Goal: Contribute content

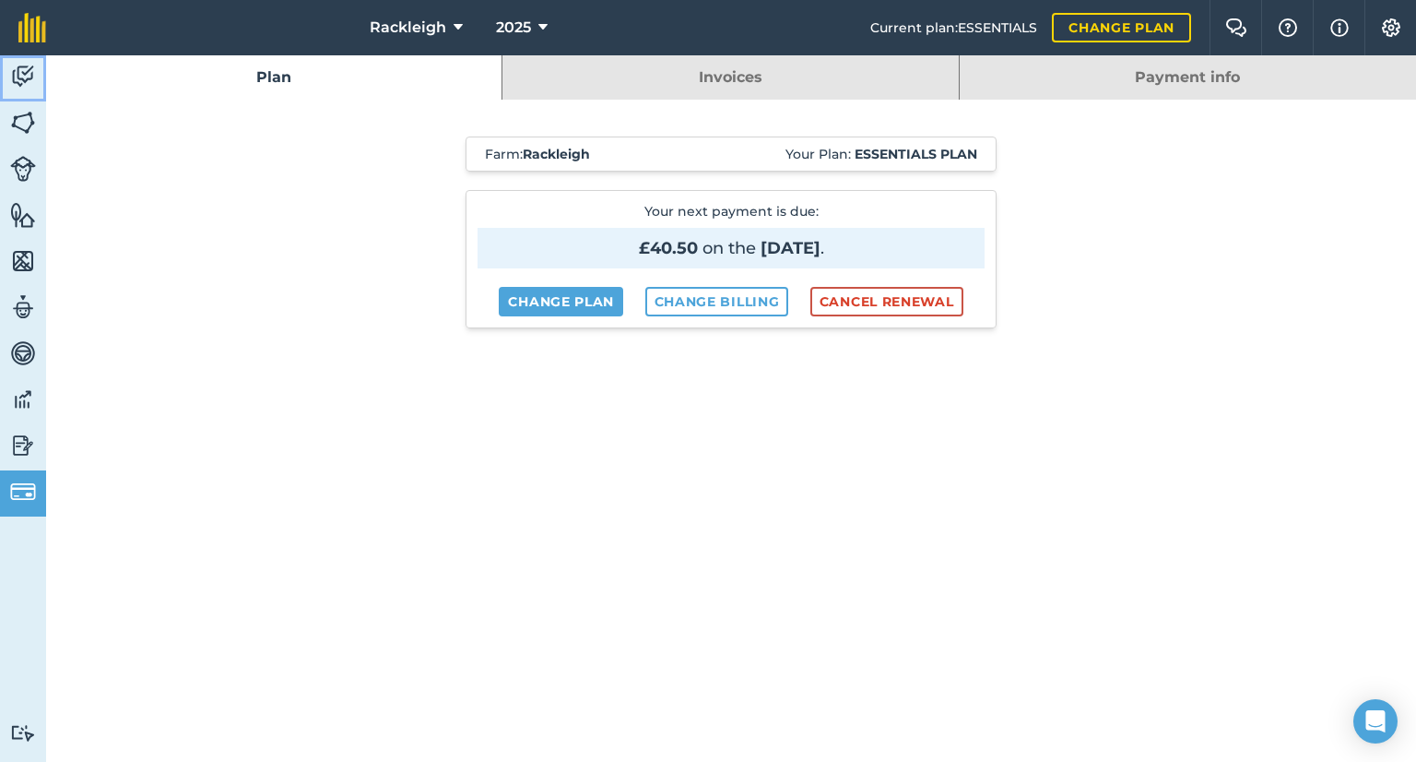
click at [22, 76] on img at bounding box center [23, 77] width 26 height 28
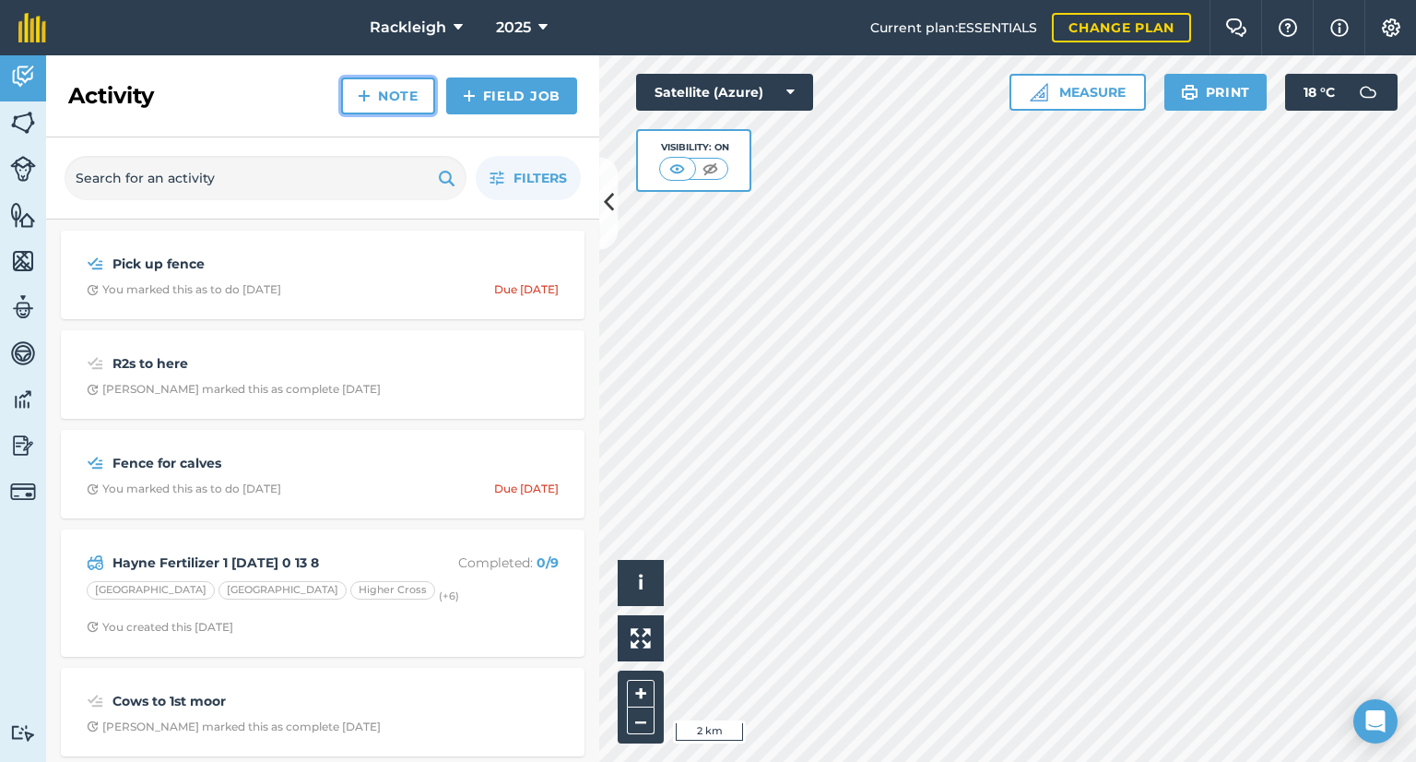
click at [384, 92] on link "Note" at bounding box center [388, 95] width 94 height 37
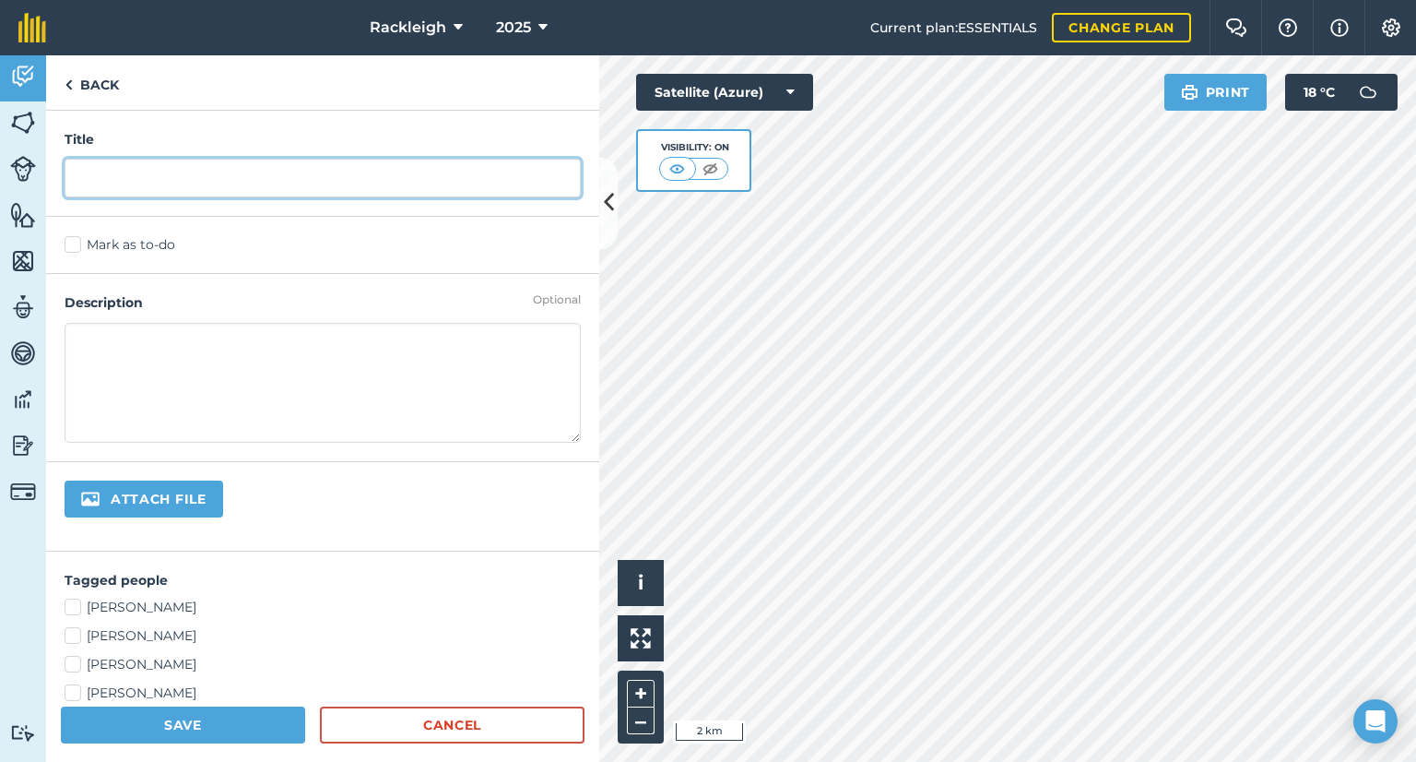
click at [196, 180] on input "text" at bounding box center [323, 178] width 516 height 39
type input "Shift any wood"
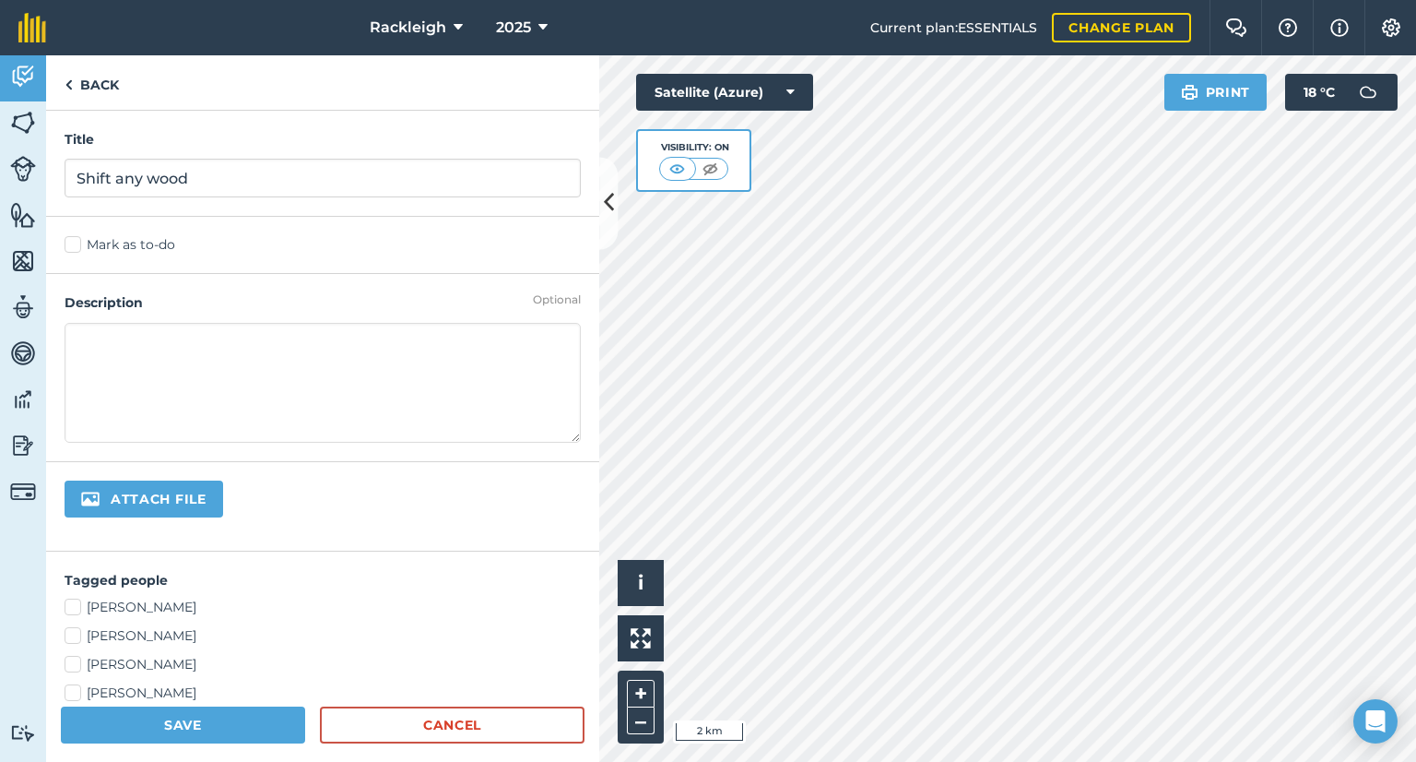
click at [78, 251] on label "Mark as to-do" at bounding box center [323, 244] width 516 height 19
click at [77, 247] on input "Mark as to-do" at bounding box center [71, 241] width 12 height 12
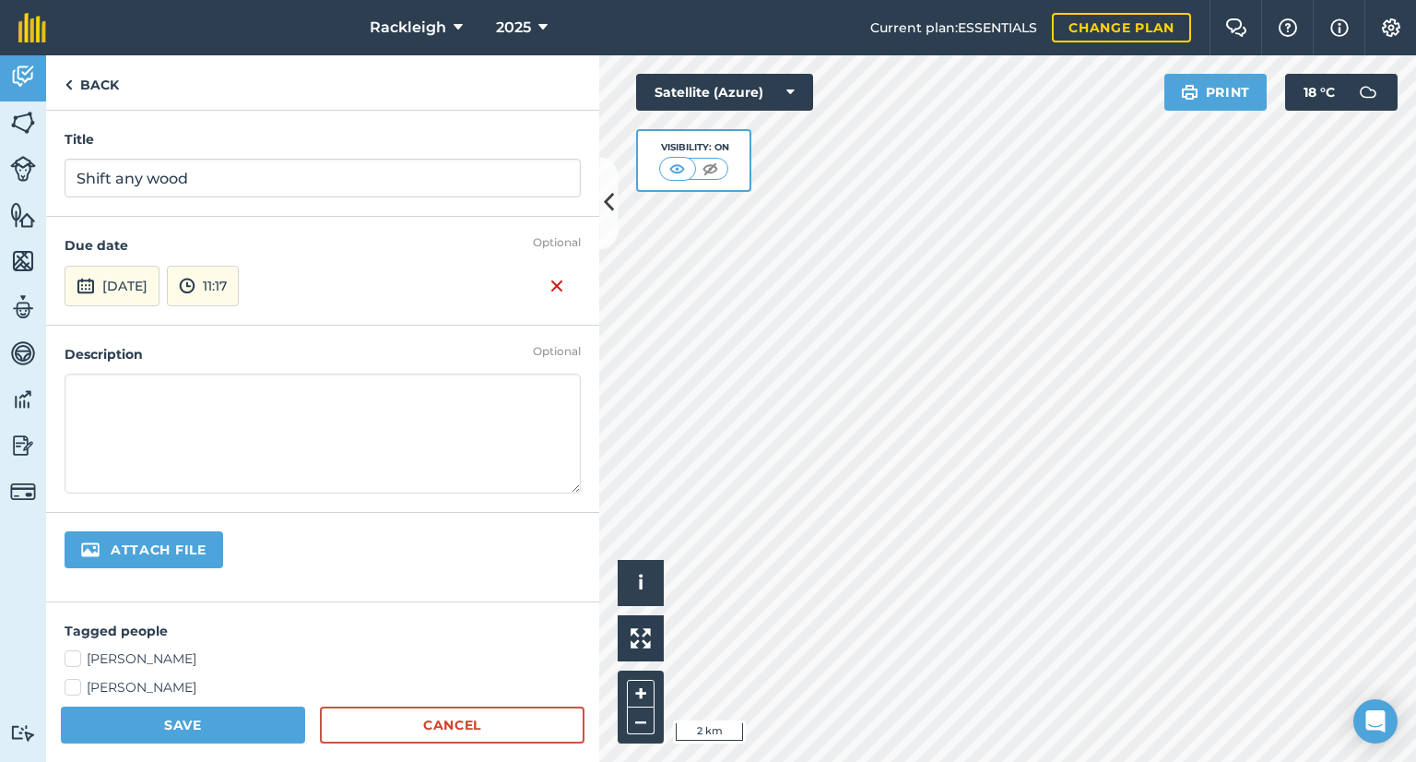
click at [125, 398] on textarea at bounding box center [323, 433] width 516 height 120
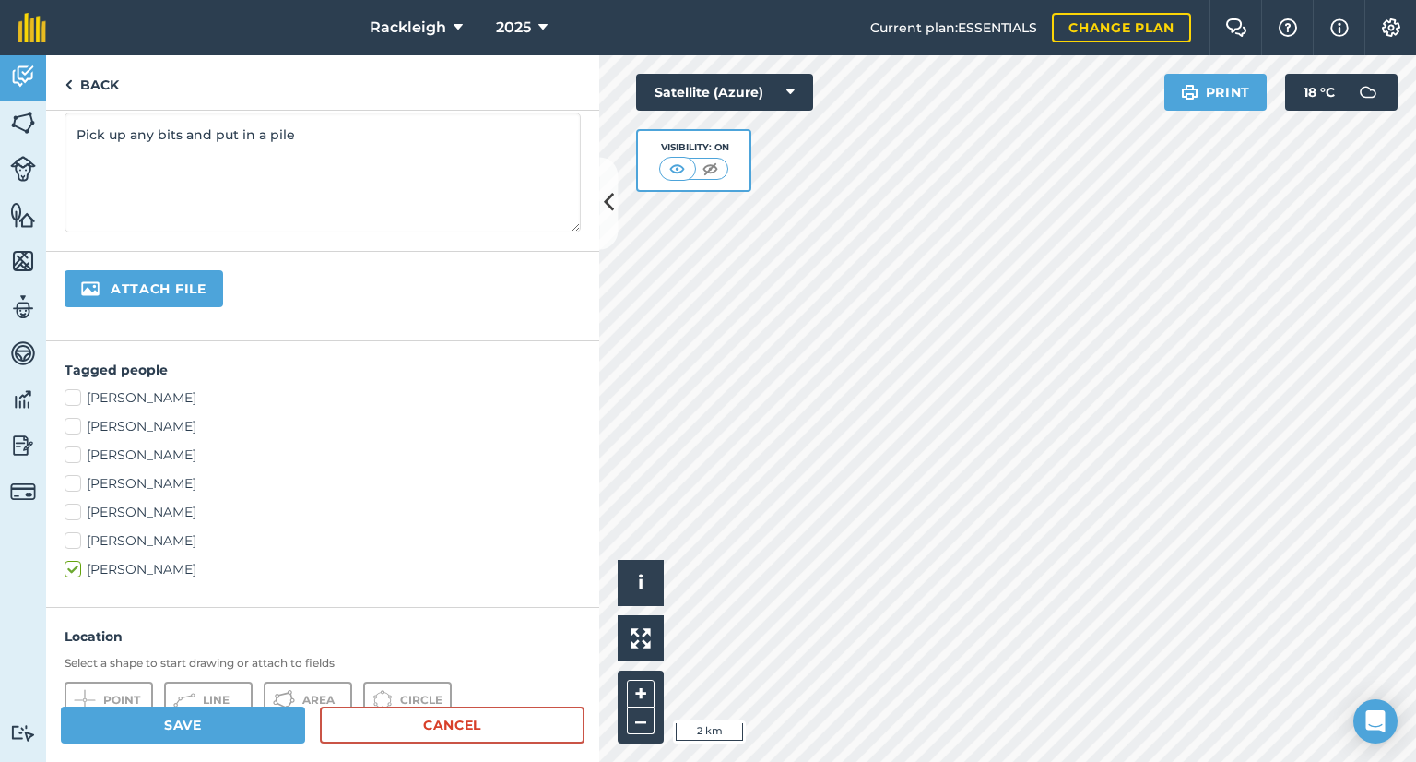
scroll to position [369, 0]
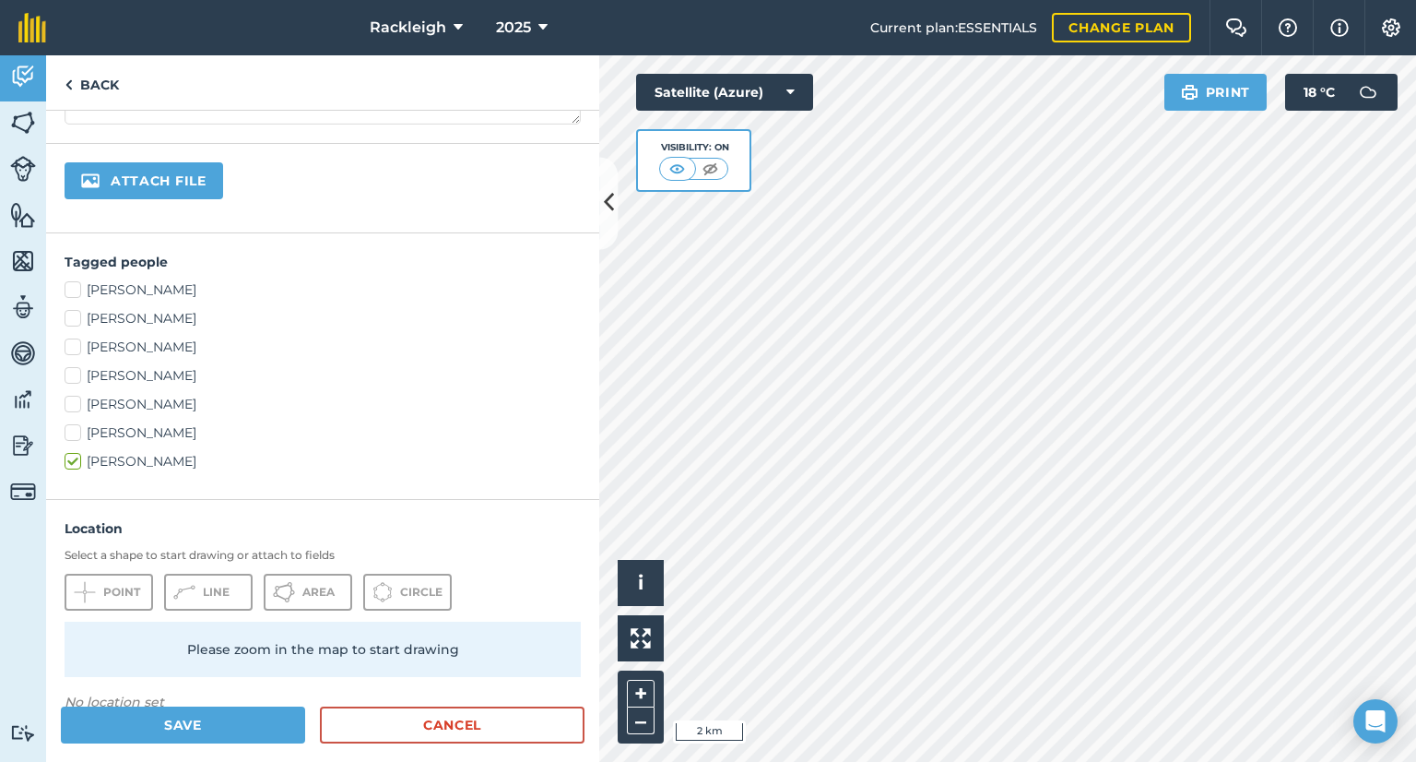
type textarea "Pick up any bits and put in a pile"
click at [74, 287] on label "[PERSON_NAME]" at bounding box center [323, 289] width 516 height 19
click at [74, 287] on input "[PERSON_NAME]" at bounding box center [71, 286] width 12 height 12
checkbox input "true"
click at [72, 320] on label "[PERSON_NAME]" at bounding box center [323, 318] width 516 height 19
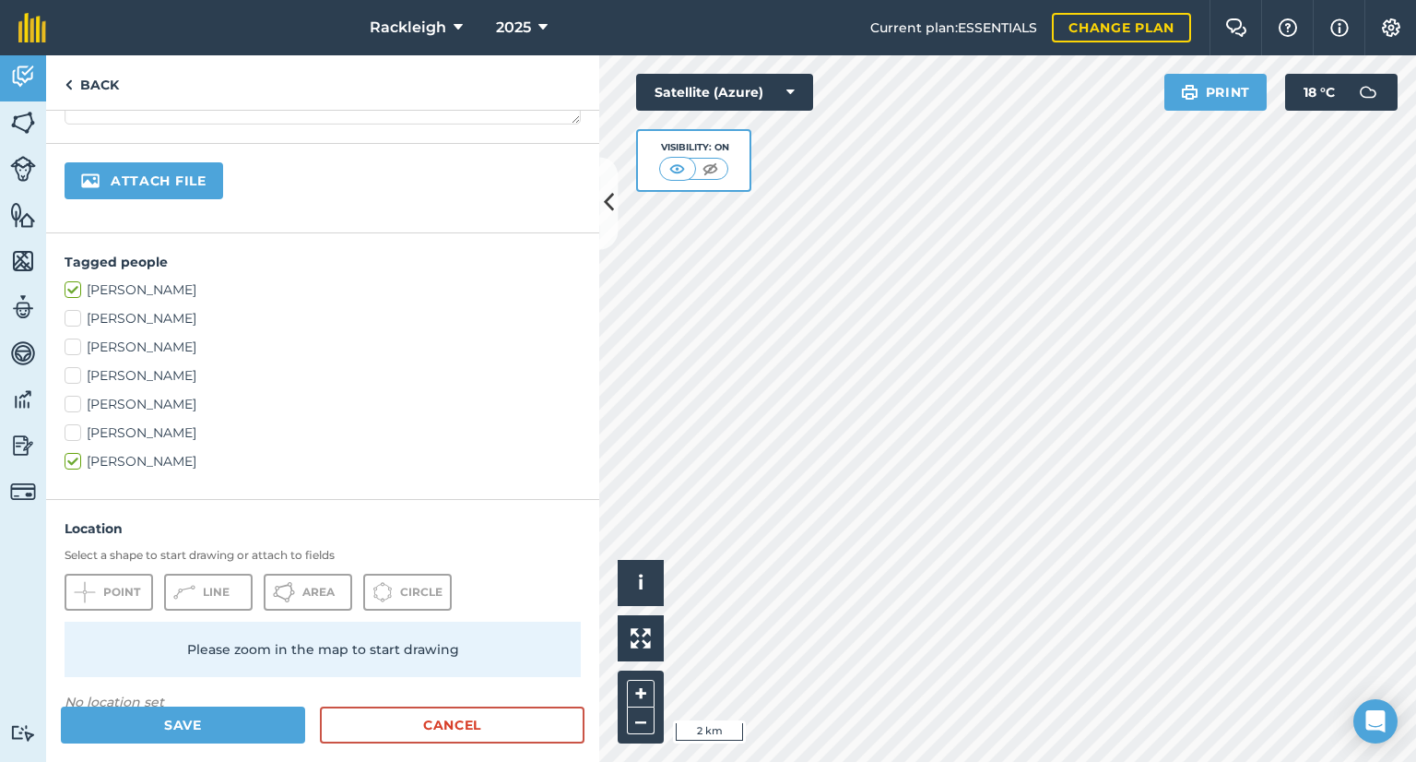
click at [72, 320] on input "[PERSON_NAME]" at bounding box center [71, 315] width 12 height 12
checkbox input "true"
click at [71, 405] on label "[PERSON_NAME]" at bounding box center [323, 404] width 516 height 19
click at [71, 405] on input "[PERSON_NAME]" at bounding box center [71, 401] width 12 height 12
checkbox input "true"
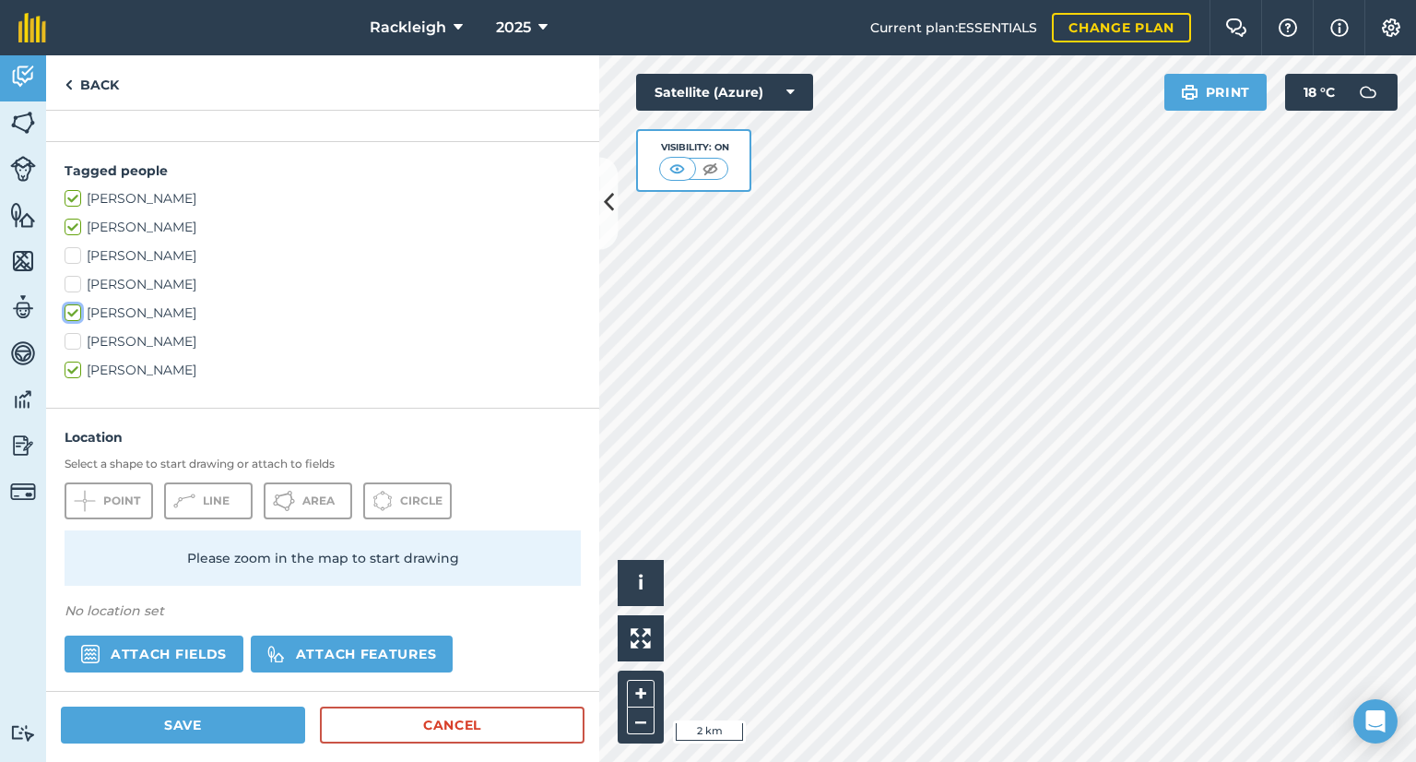
scroll to position [461, 0]
click at [433, 341] on label "[PERSON_NAME]" at bounding box center [323, 340] width 516 height 19
click at [77, 341] on input "[PERSON_NAME]" at bounding box center [71, 337] width 12 height 12
checkbox input "true"
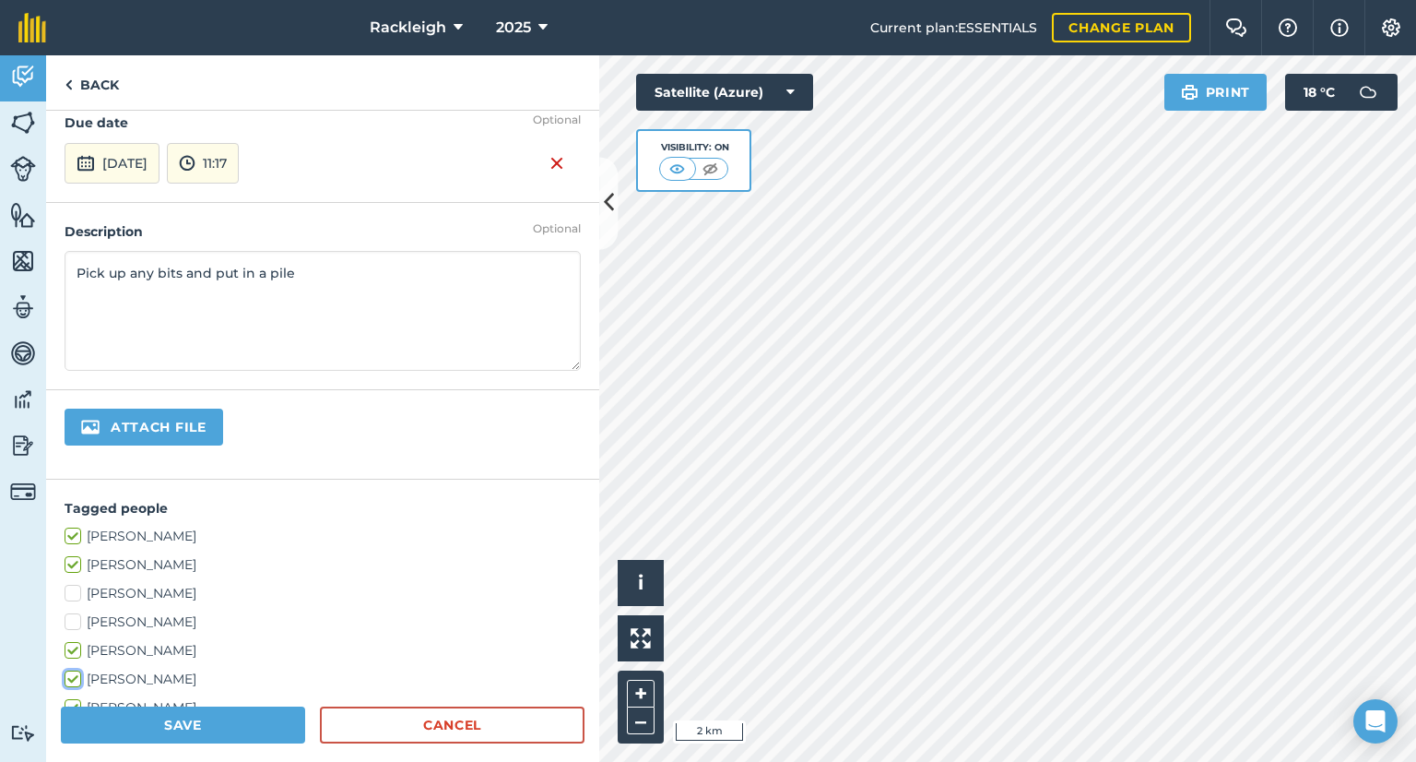
scroll to position [0, 0]
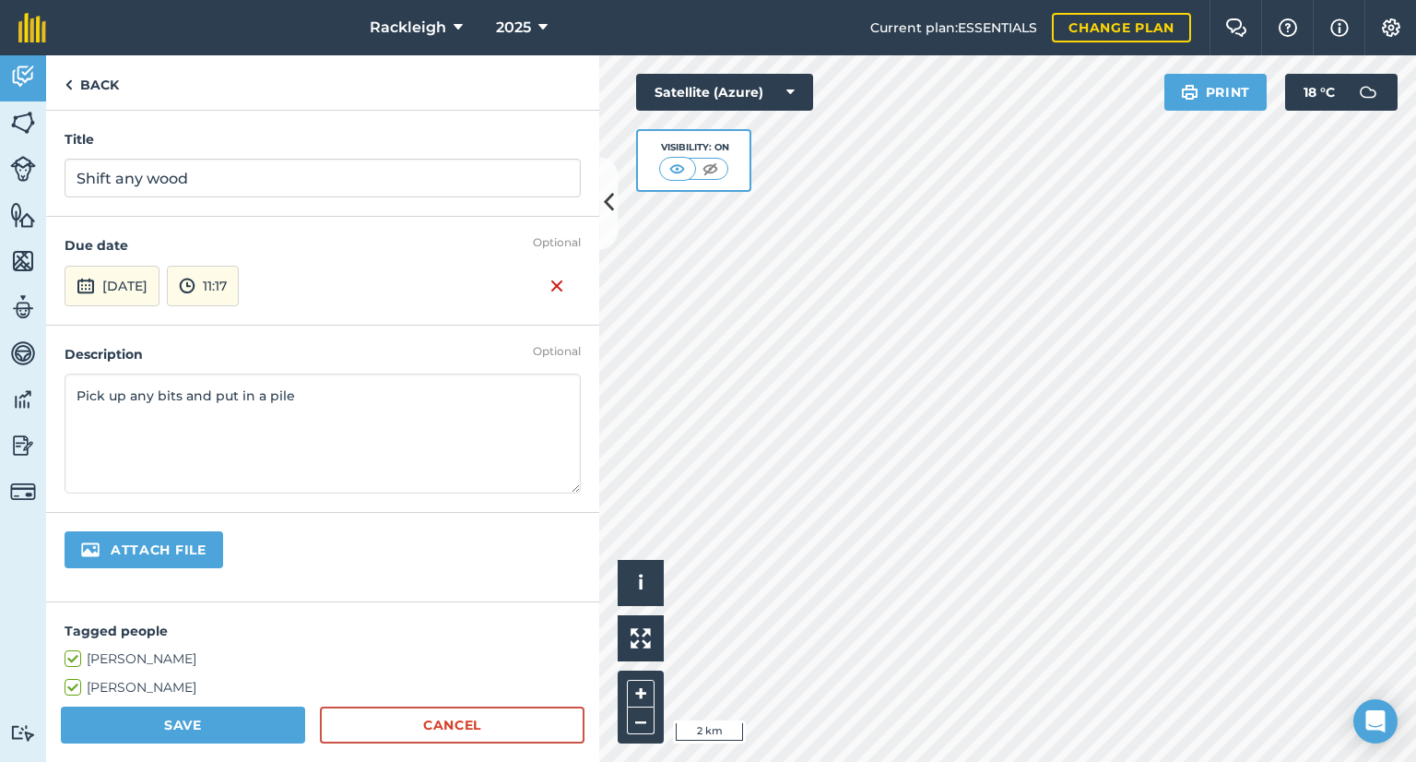
click at [395, 273] on div "[DATE] 11:17" at bounding box center [323, 286] width 516 height 41
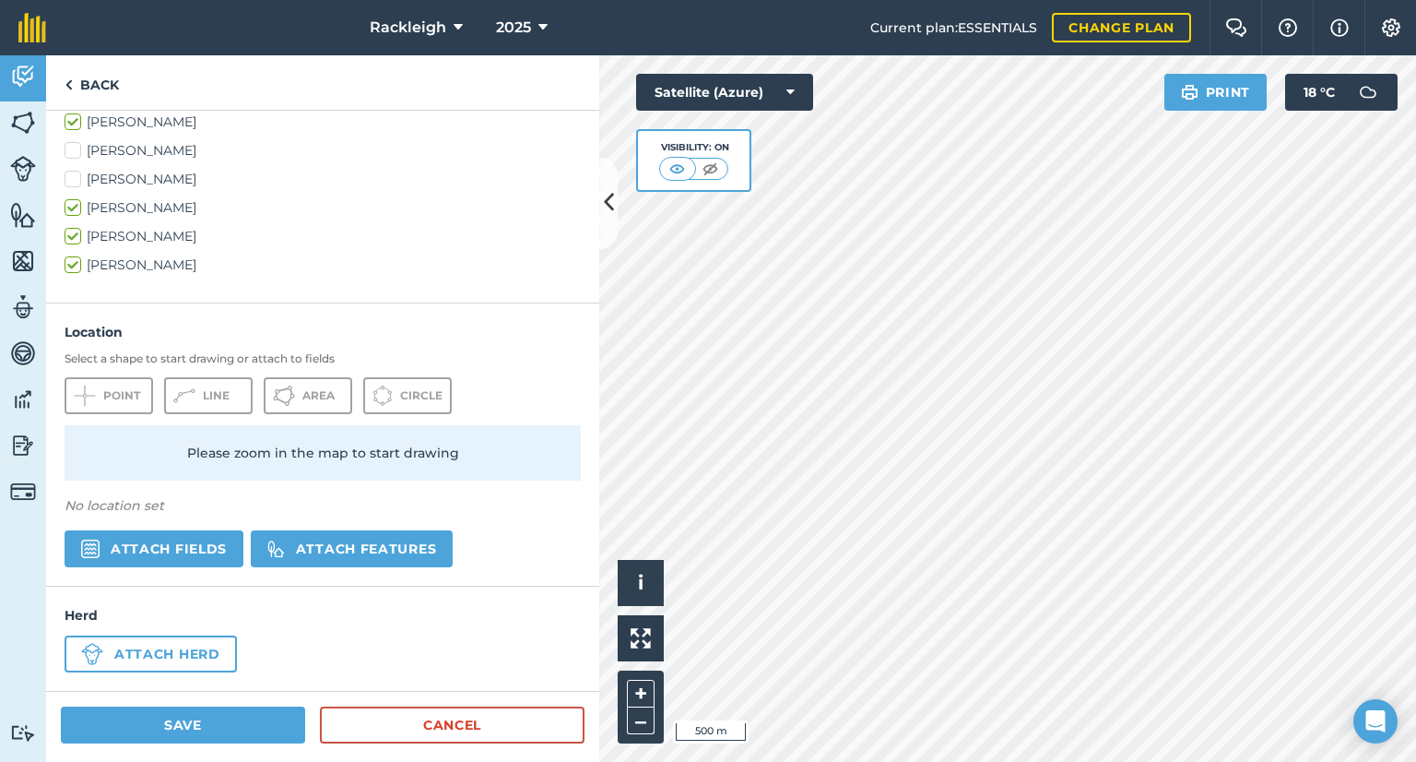
scroll to position [499, 0]
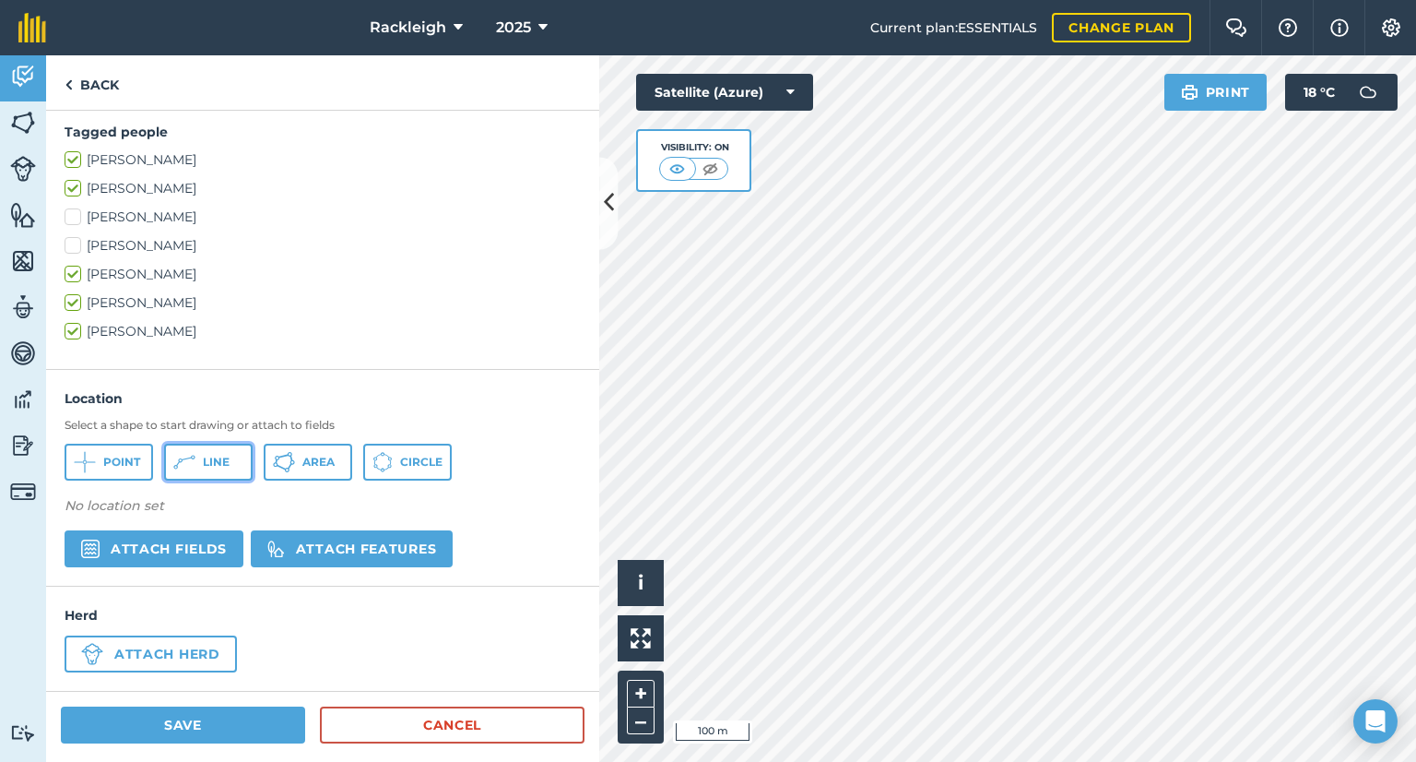
click at [184, 457] on icon at bounding box center [184, 462] width 22 height 22
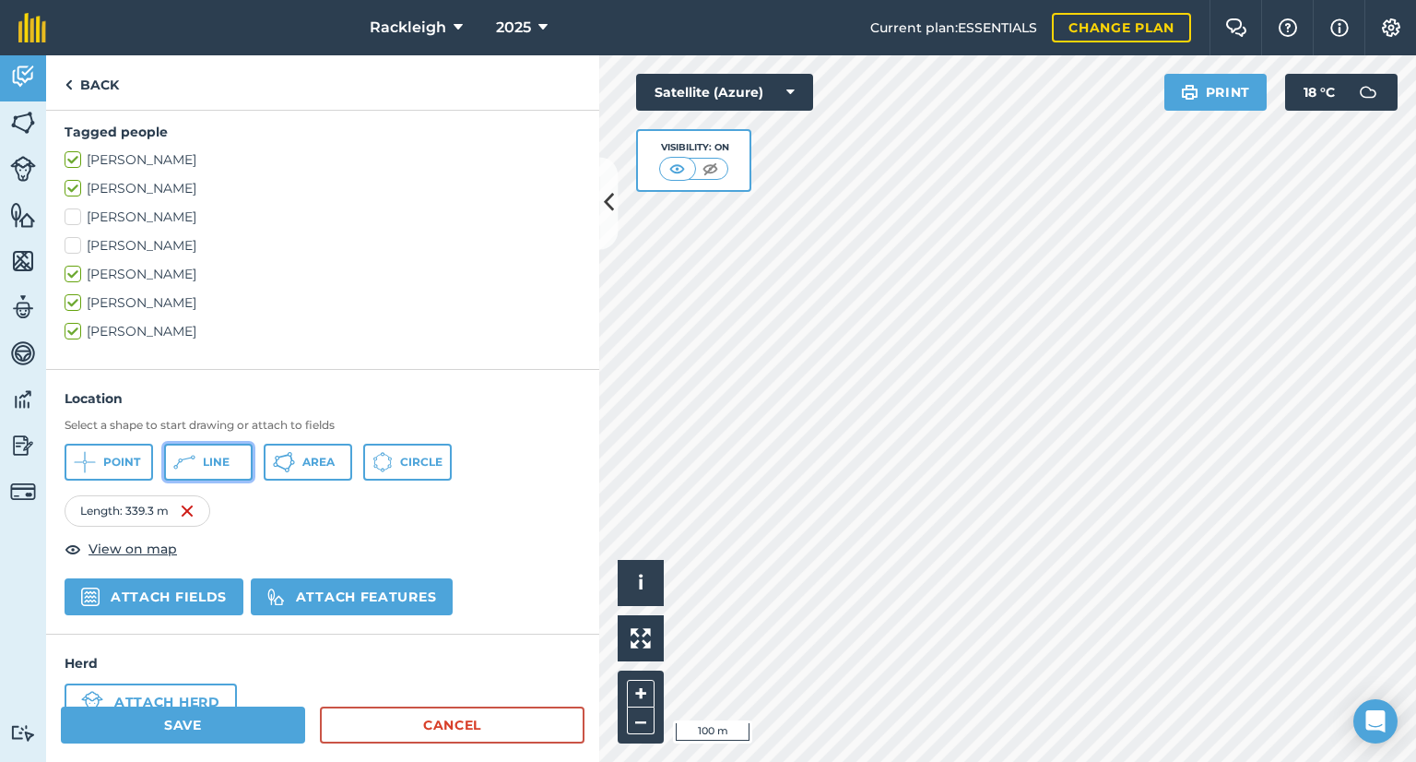
click at [199, 452] on button "Line" at bounding box center [208, 462] width 89 height 37
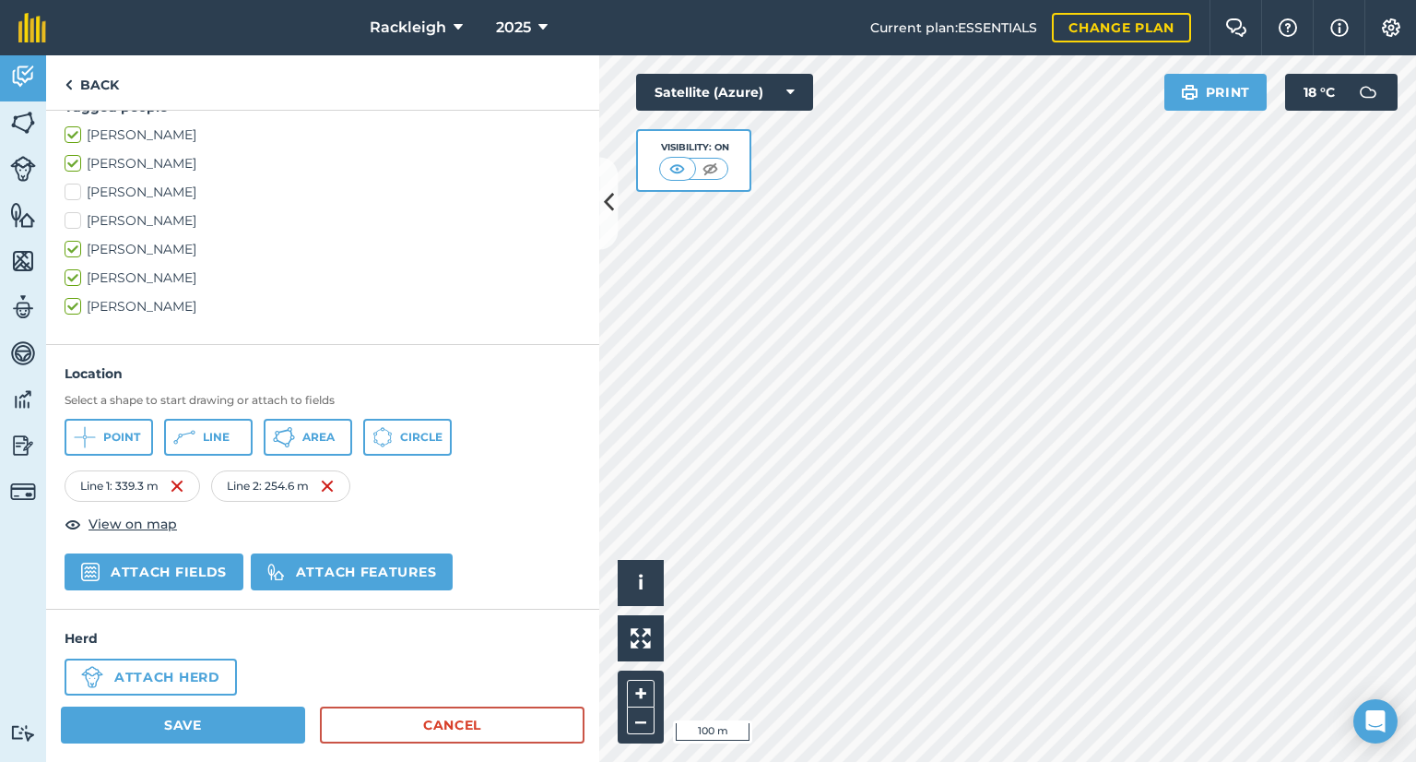
scroll to position [546, 0]
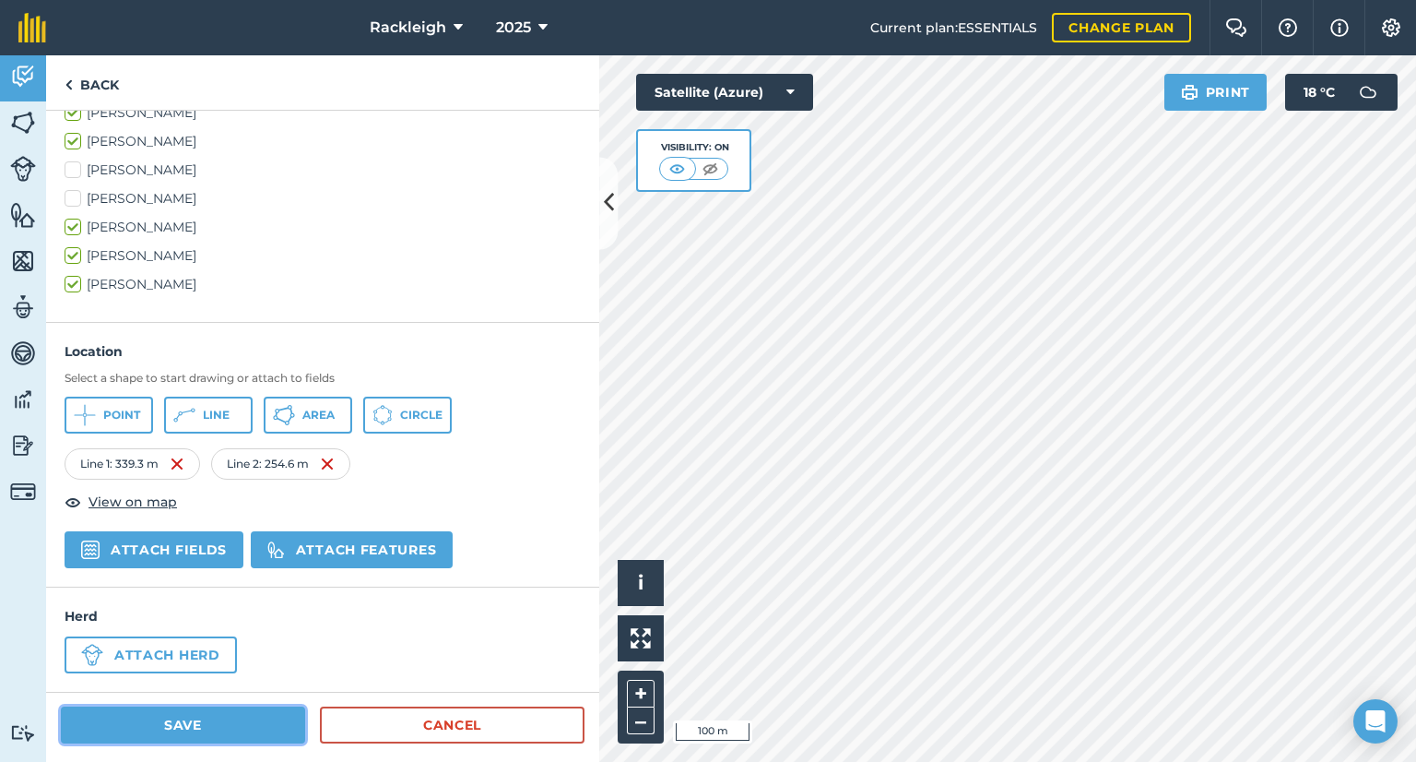
click at [210, 720] on button "Save" at bounding box center [183, 724] width 244 height 37
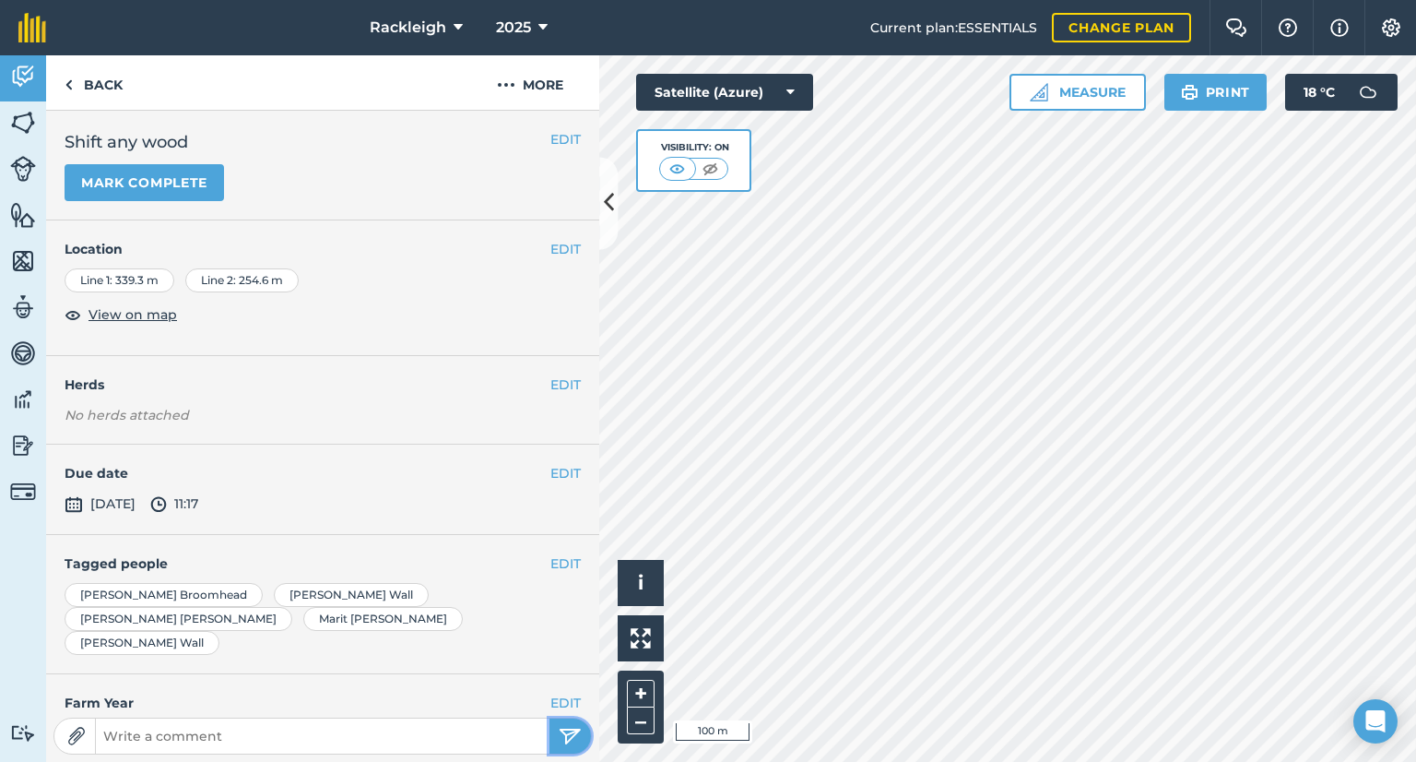
click at [561, 735] on img "submit" at bounding box center [570, 736] width 23 height 22
